Goal: Task Accomplishment & Management: Manage account settings

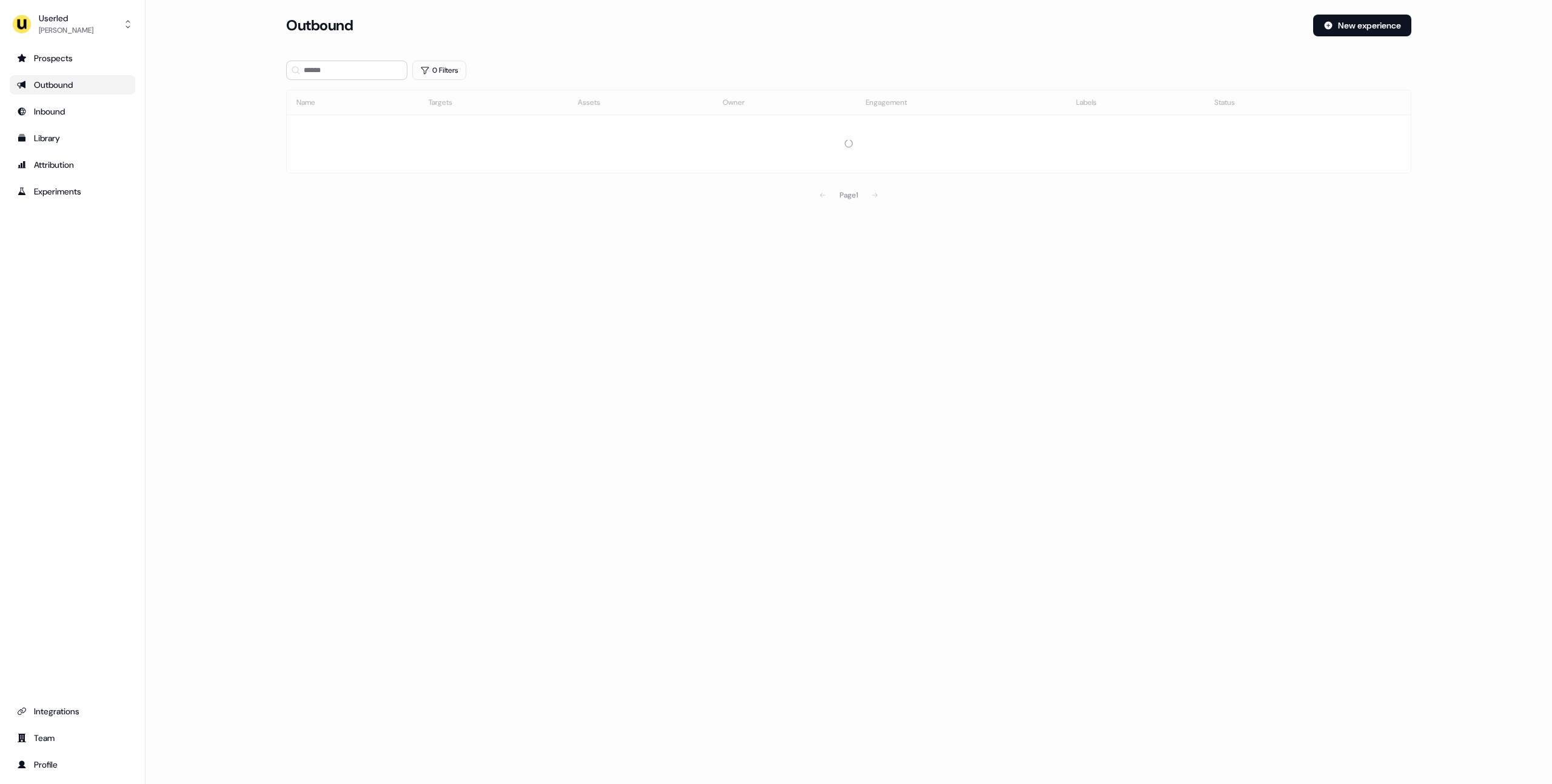
click at [622, 251] on div "Loading... Outbound New experience 0 Filters Name Targets Assets Owner Engageme…" at bounding box center [848, 392] width 1406 height 784
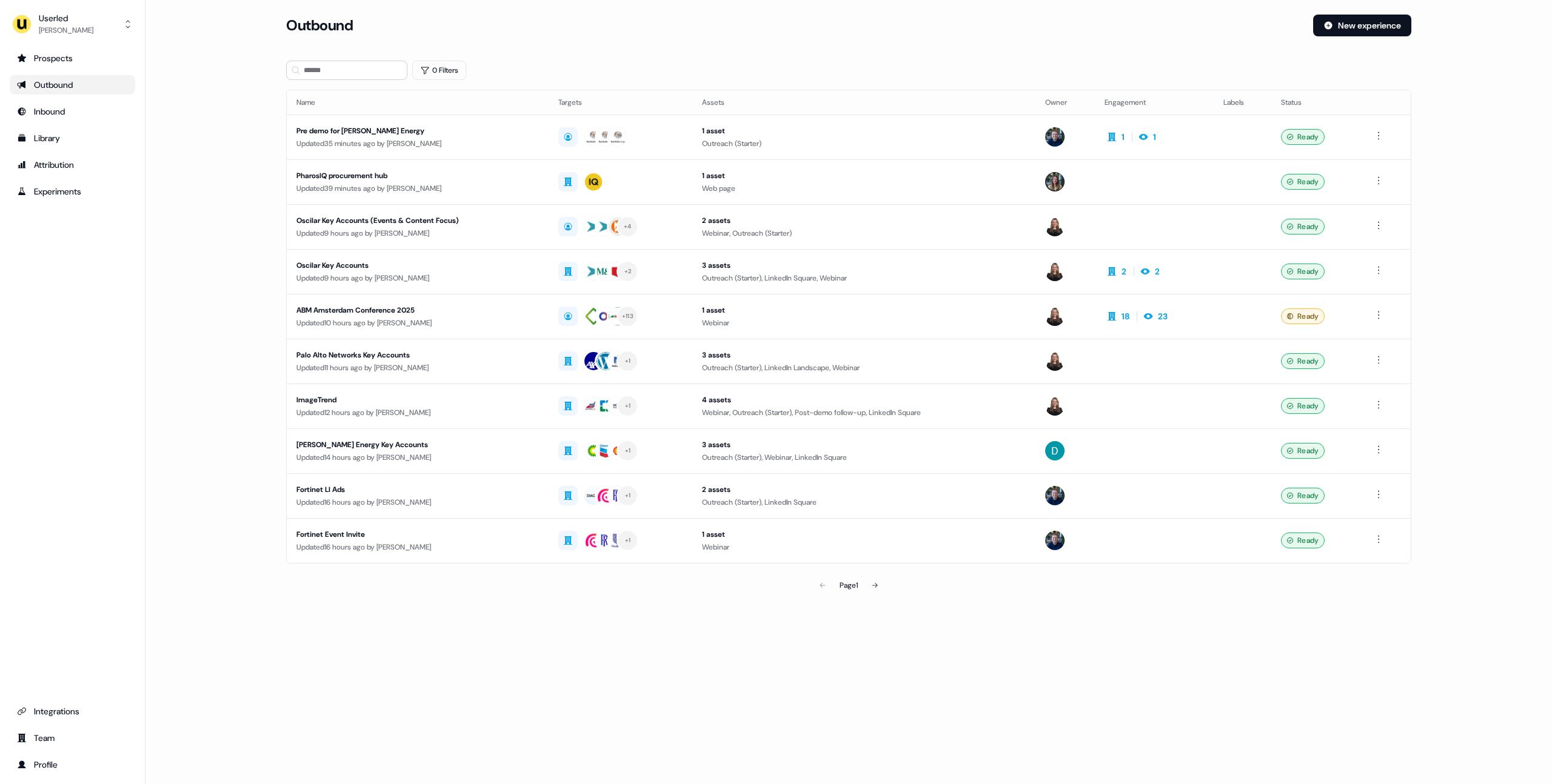
drag, startPoint x: 234, startPoint y: 200, endPoint x: 252, endPoint y: 184, distance: 24.1
click at [234, 200] on main "Loading... Outbound New experience 0 Filters Name Targets Assets Owner Engageme…" at bounding box center [848, 323] width 1406 height 617
click at [244, 232] on main "Loading... Outbound New experience 0 Filters Name Targets Assets Owner Engageme…" at bounding box center [848, 323] width 1406 height 617
click at [201, 258] on main "Loading... Outbound New experience 0 Filters Name Targets Assets Owner Engageme…" at bounding box center [848, 323] width 1406 height 617
click at [216, 257] on main "Loading... Outbound New experience 0 Filters Name Targets Assets Owner Engageme…" at bounding box center [848, 323] width 1406 height 617
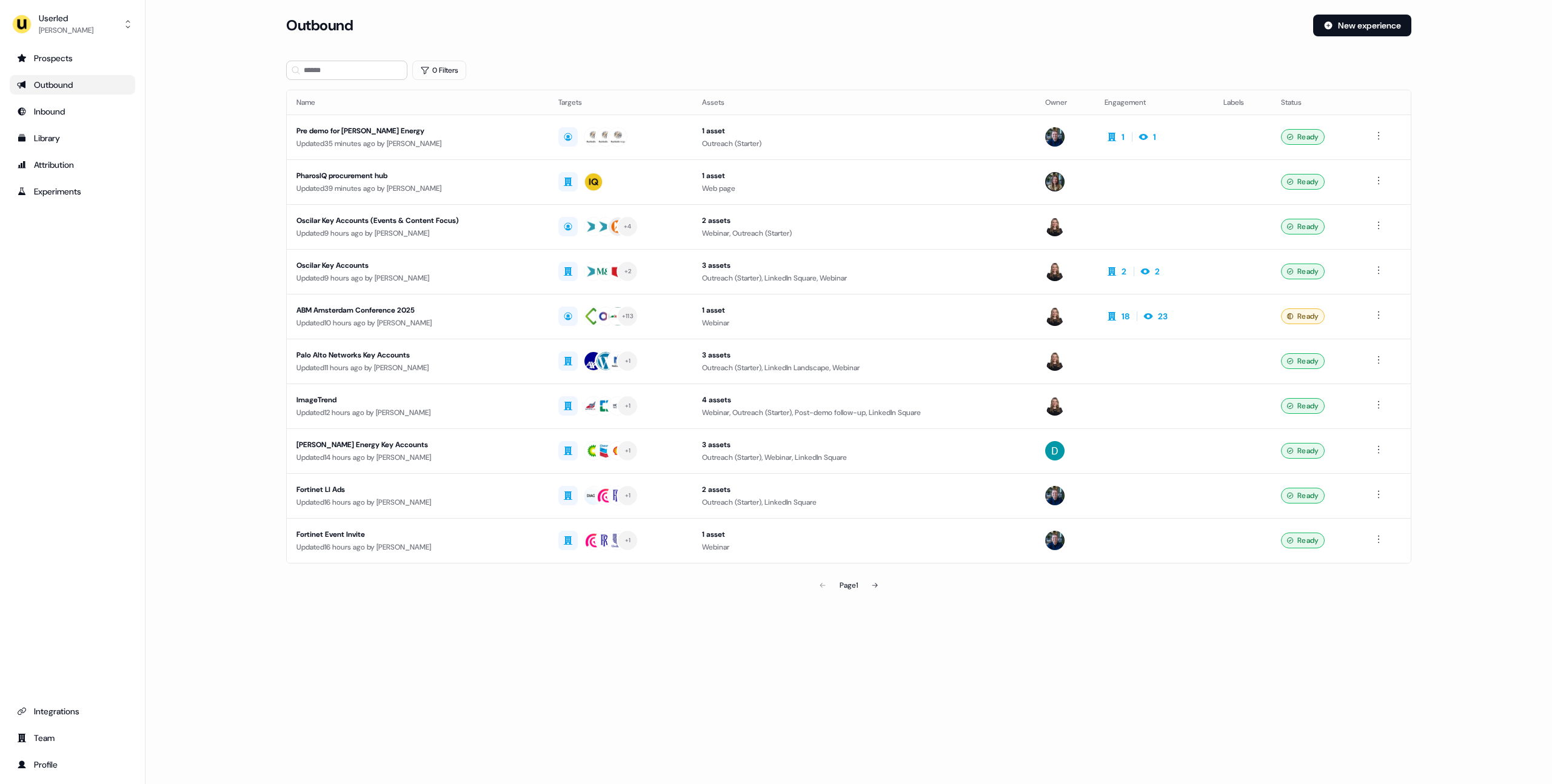
click at [216, 257] on main "Loading... Outbound New experience 0 Filters Name Targets Assets Owner Engageme…" at bounding box center [848, 323] width 1406 height 617
click at [44, 82] on div "Outbound" at bounding box center [72, 85] width 111 height 12
click at [222, 267] on main "Loading... Outbound New experience 0 Filters Name Targets Assets Owner Engageme…" at bounding box center [848, 323] width 1406 height 617
click at [215, 274] on main "Loading... Outbound New experience 0 Filters Name Targets Assets Owner Engageme…" at bounding box center [848, 323] width 1406 height 617
click at [219, 275] on main "Loading... Outbound New experience 0 Filters Name Targets Assets Owner Engageme…" at bounding box center [848, 323] width 1406 height 617
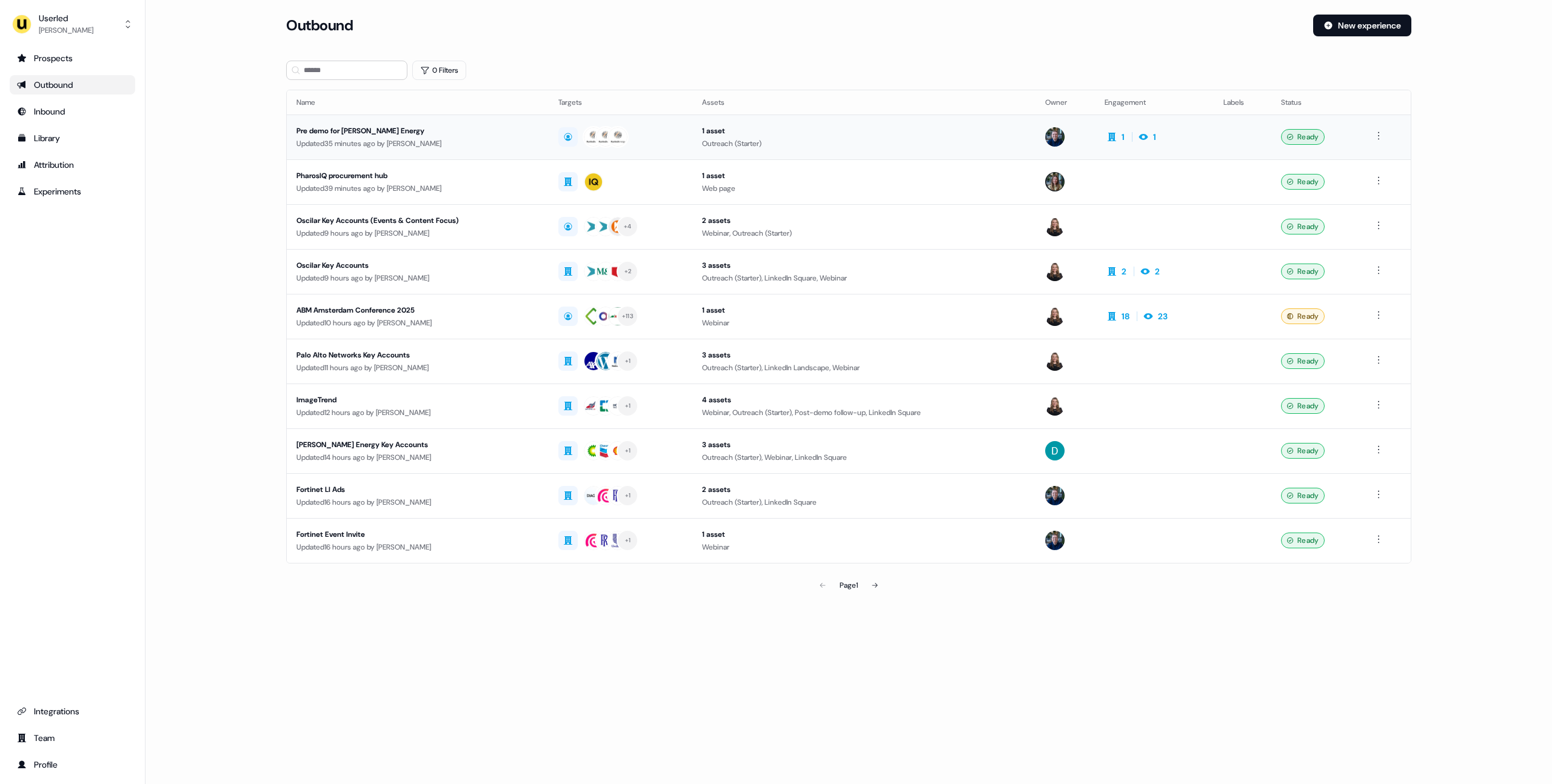
click at [336, 134] on div "Pre demo for [PERSON_NAME] Energy" at bounding box center [417, 131] width 242 height 12
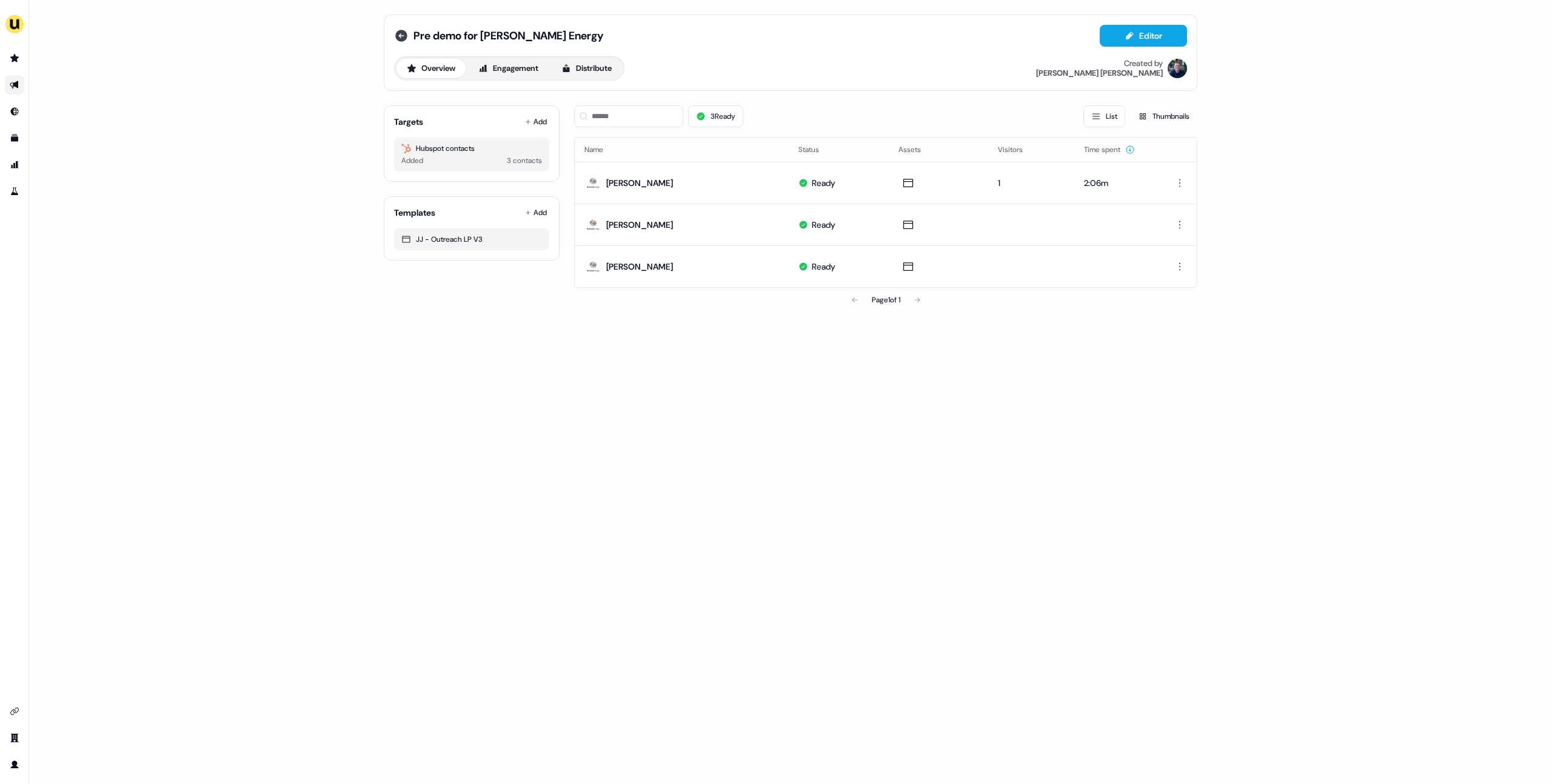
click at [399, 32] on icon at bounding box center [401, 36] width 12 height 12
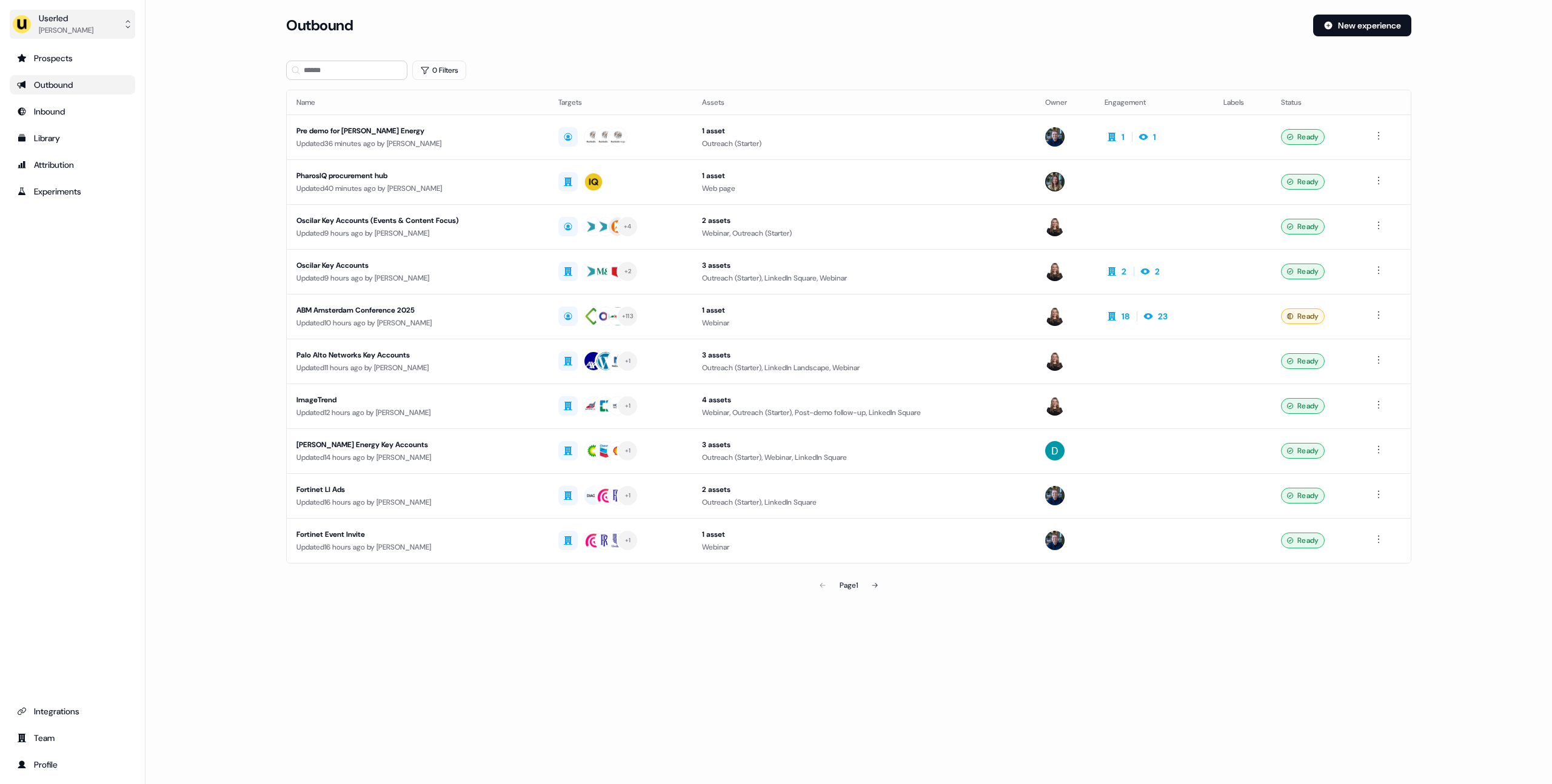
click at [52, 24] on div "[PERSON_NAME]" at bounding box center [66, 31] width 54 height 12
click at [70, 50] on div "Impersonate (Admin)" at bounding box center [73, 57] width 115 height 22
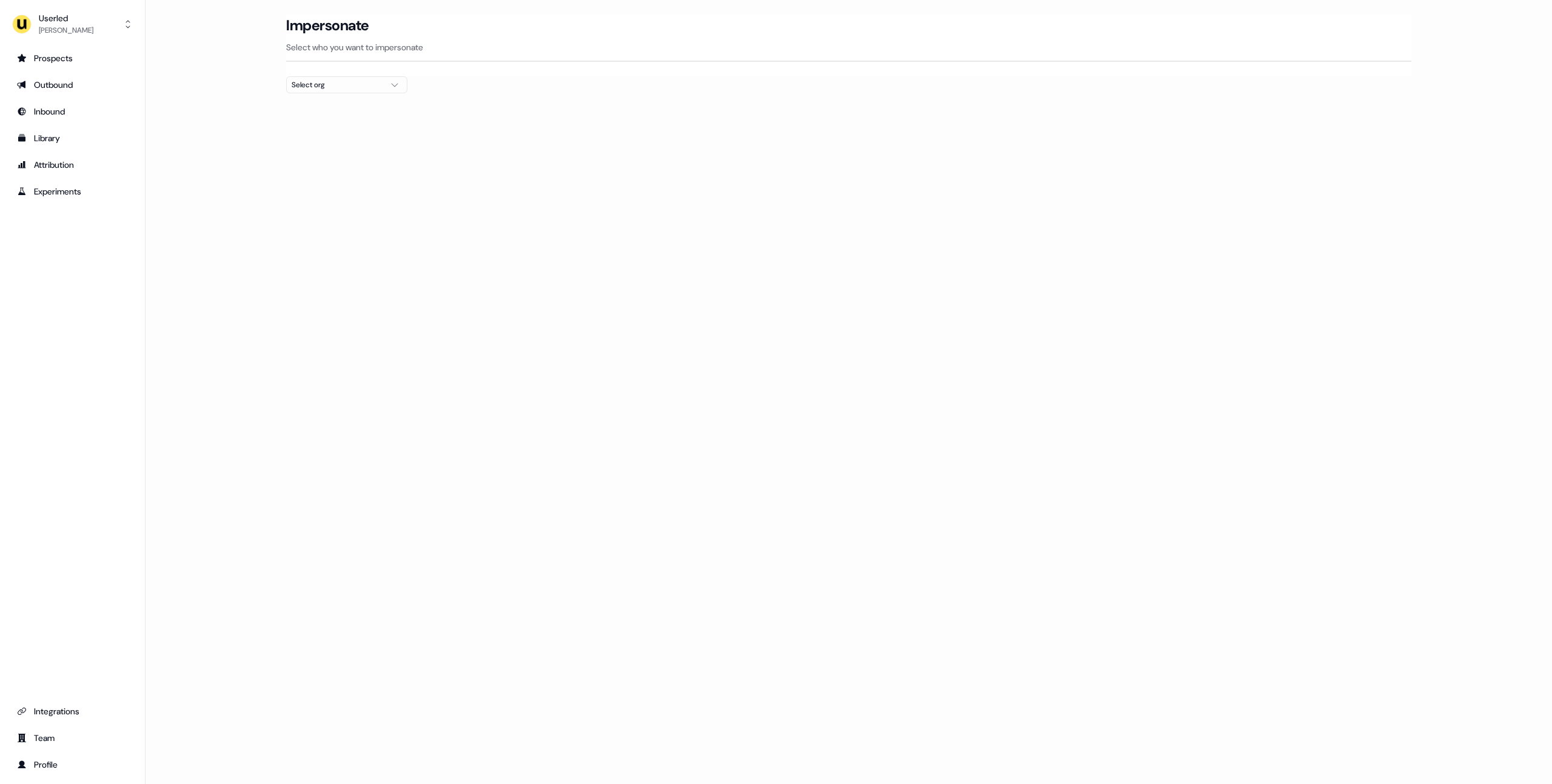
click at [331, 74] on div "Impersonate Select who you want to impersonate" at bounding box center [848, 45] width 1125 height 62
click at [331, 80] on div "Select org" at bounding box center [337, 85] width 91 height 12
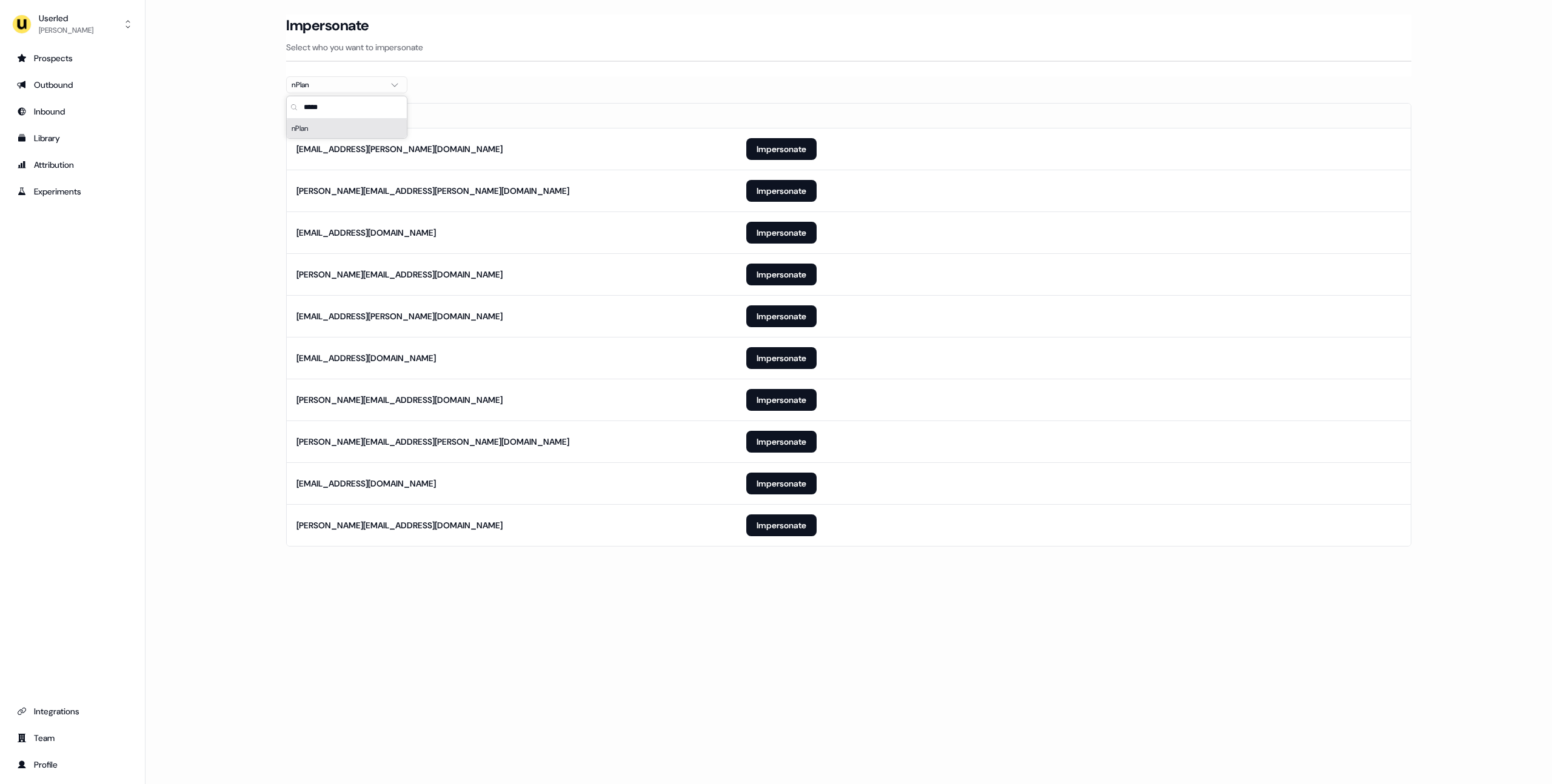
type input "*****"
click at [275, 238] on section "Loading... Impersonate Select who you want to impersonate nPlan Email [PERSON_N…" at bounding box center [848, 297] width 1164 height 565
click at [785, 523] on button "Impersonate" at bounding box center [781, 525] width 70 height 22
